Goal: Find contact information: Find contact information

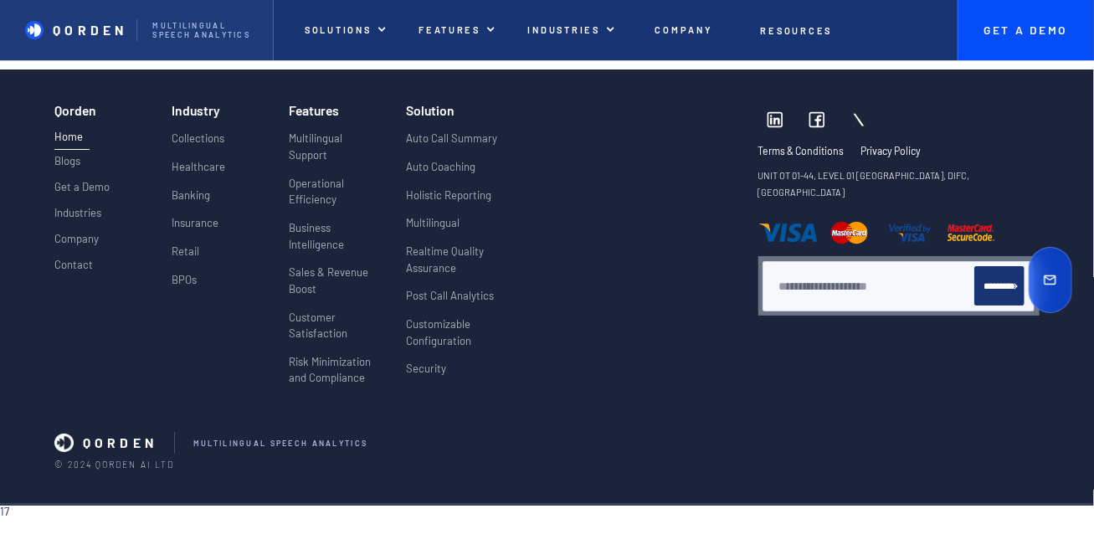
scroll to position [6333, 0]
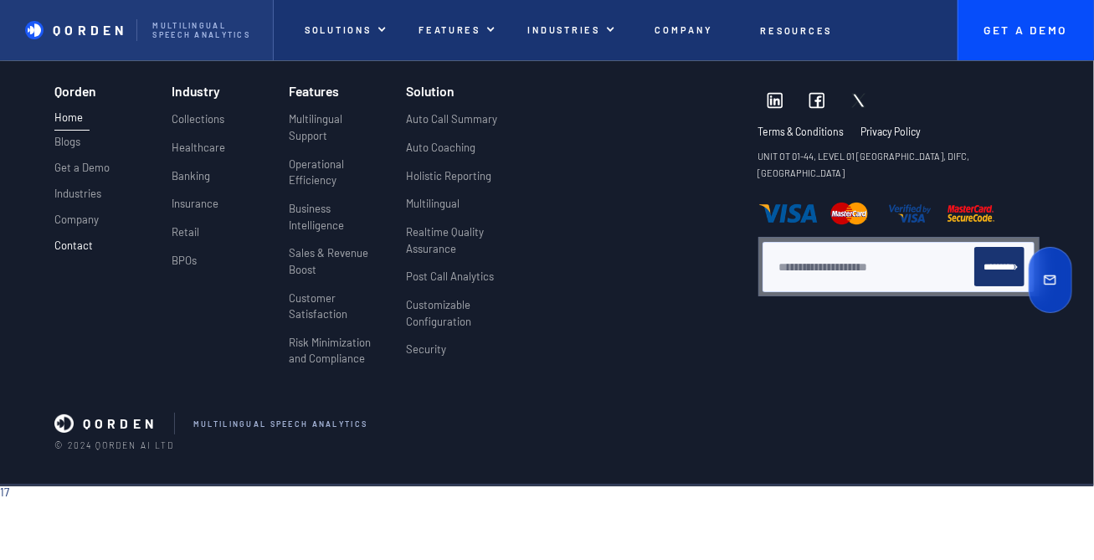
click at [68, 253] on p "Contact" at bounding box center [73, 245] width 38 height 13
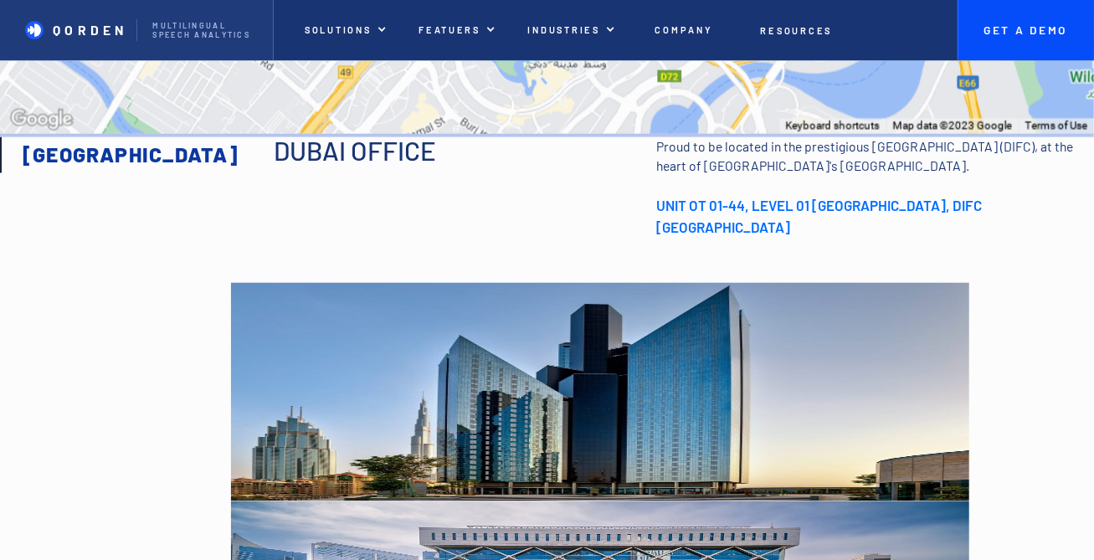
scroll to position [1506, 0]
drag, startPoint x: 655, startPoint y: 211, endPoint x: 934, endPoint y: 244, distance: 280.6
type textarea "**********"
click at [934, 238] on div "Dubai office Proud to be located in the prestigious Dubai International Financi…" at bounding box center [684, 187] width 820 height 102
copy strong "UNIT OT 01-44, LEVEL 01 CENTRAL PARK TOWERS, DIFC DUBAI INTERNATIONAL FINANCIAL…"
